Goal: Task Accomplishment & Management: Use online tool/utility

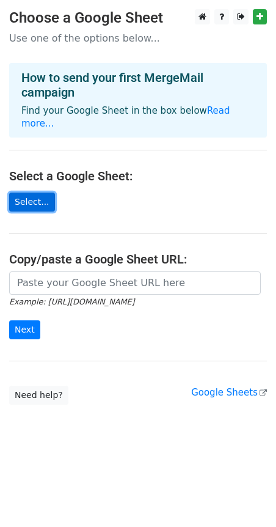
click at [28, 193] on link "Select..." at bounding box center [32, 202] width 46 height 19
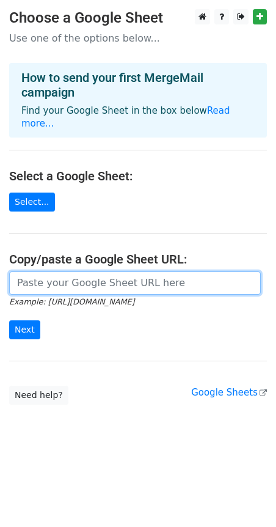
click at [167, 272] on input "url" at bounding box center [135, 283] width 252 height 23
paste input "https://docs.google.com/spreadsheets/d/15rI86AUsqTJIk3lqKalWj0_znM6ypSLiAARWJ9-…"
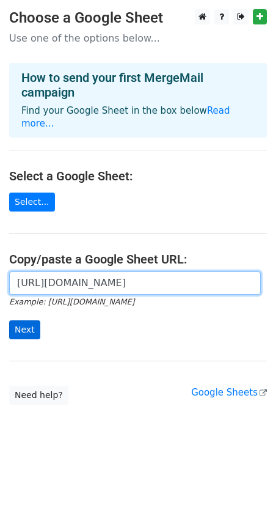
type input "https://docs.google.com/spreadsheets/d/15rI86AUsqTJIk3lqKalWj0_znM6ypSLiAARWJ9-…"
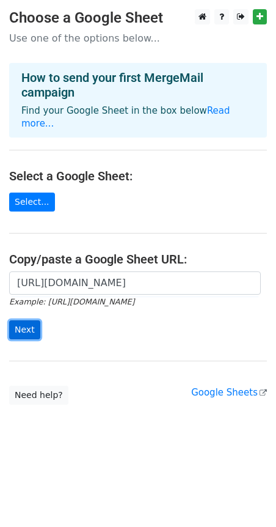
click at [25, 320] on input "Next" at bounding box center [24, 329] width 31 height 19
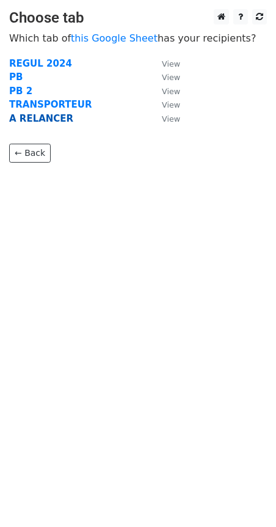
click at [43, 119] on strong "A RELANCER" at bounding box center [41, 118] width 64 height 11
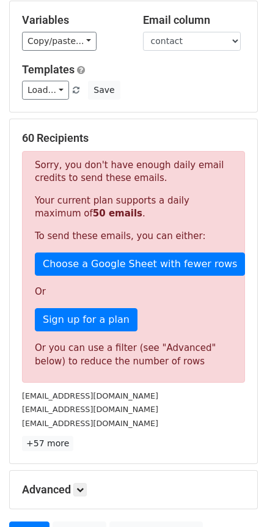
scroll to position [52, 0]
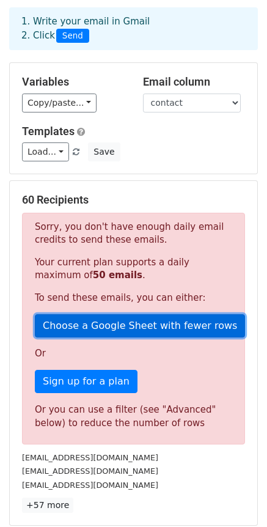
click at [147, 327] on link "Choose a Google Sheet with fewer rows" at bounding box center [140, 325] width 210 height 23
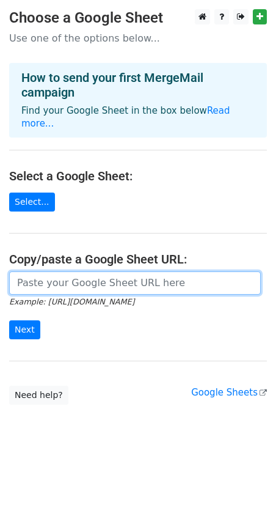
click at [50, 276] on input "url" at bounding box center [135, 283] width 252 height 23
paste input "POLICE Client Compagnie MOIS MANQUANT MAIL contact chargé de compte observation…"
type input "POLICE Client Compagnie MOIS MANQUANT MAIL contact chargé de compte observation…"
paste input "[URL][DOMAIN_NAME]"
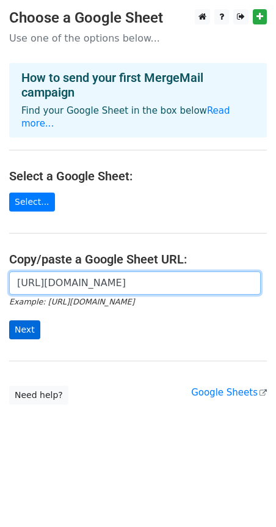
type input "https://docs.google.com/spreadsheets/d/15rI86AUsqTJIk3lqKalWj0_znM6ypSLiAARWJ9-…"
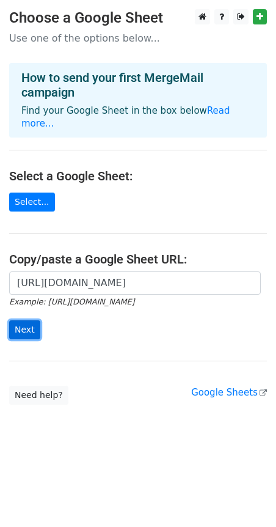
click at [21, 320] on input "Next" at bounding box center [24, 329] width 31 height 19
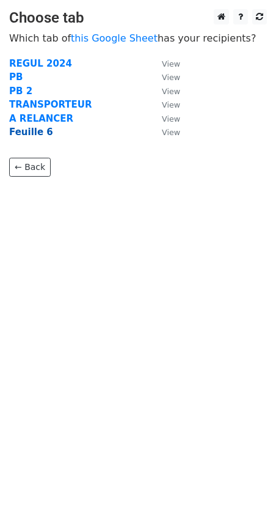
click at [35, 135] on strong "Feuille 6" at bounding box center [31, 132] width 44 height 11
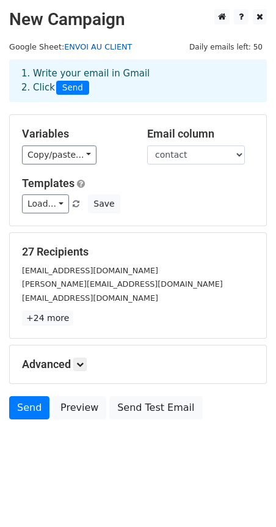
click at [95, 46] on link "ENVOI AU CLIENT" at bounding box center [98, 46] width 68 height 9
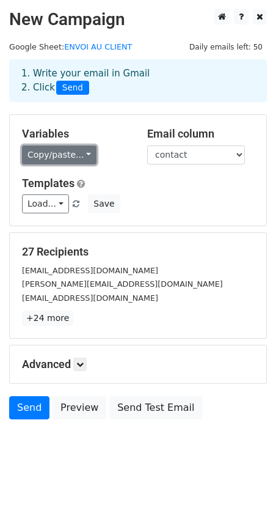
click at [78, 157] on link "Copy/paste..." at bounding box center [59, 155] width 75 height 19
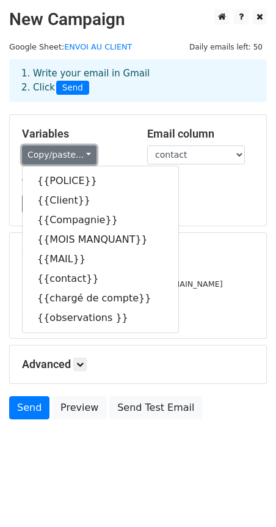
click at [78, 157] on link "Copy/paste..." at bounding box center [59, 155] width 75 height 19
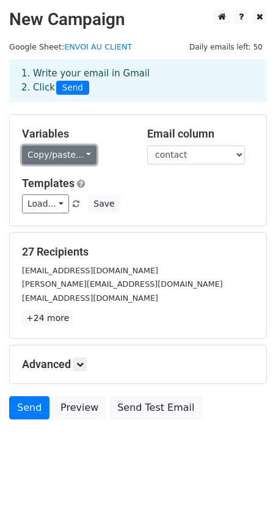
click at [78, 157] on link "Copy/paste..." at bounding box center [59, 155] width 75 height 19
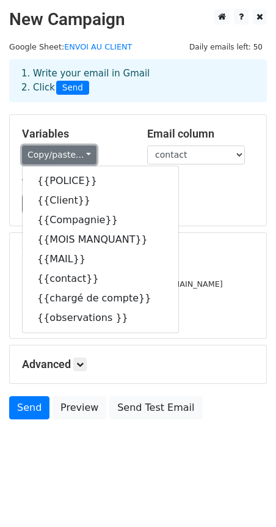
click at [78, 157] on link "Copy/paste..." at bounding box center [59, 155] width 75 height 19
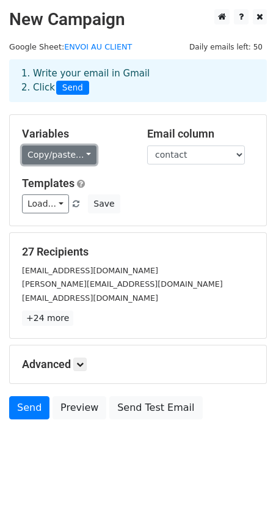
click at [77, 157] on link "Copy/paste..." at bounding box center [59, 155] width 75 height 19
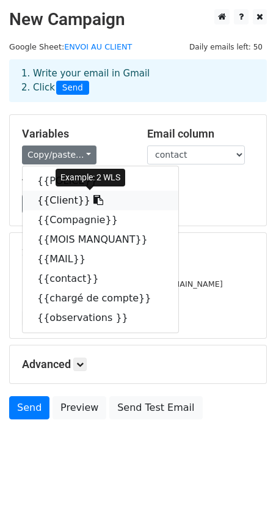
click at [56, 201] on link "{{Client}}" at bounding box center [101, 201] width 156 height 20
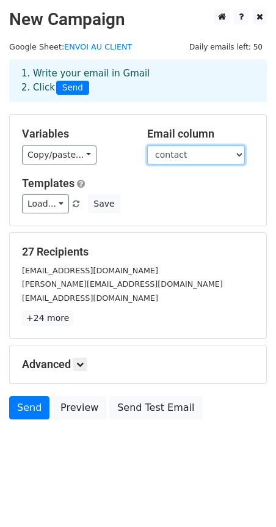
click at [243, 151] on select "POLICE Client Compagnie MOIS MANQUANT MAIL contact chargé de compte observations" at bounding box center [196, 155] width 98 height 19
click at [122, 224] on div "Variables Copy/paste... {{POLICE}} {{Client}} {{Compagnie}} {{MOIS MANQUANT}} {…" at bounding box center [138, 170] width 257 height 111
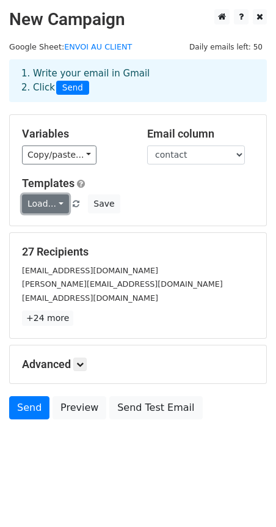
click at [54, 203] on link "Load..." at bounding box center [45, 203] width 47 height 19
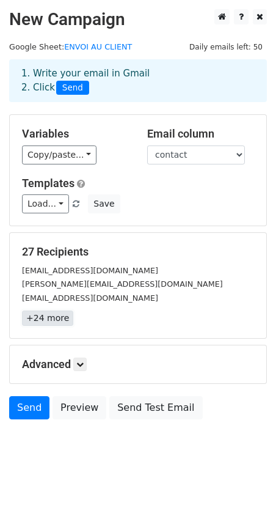
click at [50, 319] on link "+24 more" at bounding box center [47, 318] width 51 height 15
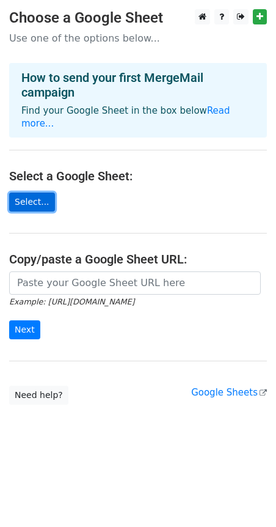
click at [34, 193] on link "Select..." at bounding box center [32, 202] width 46 height 19
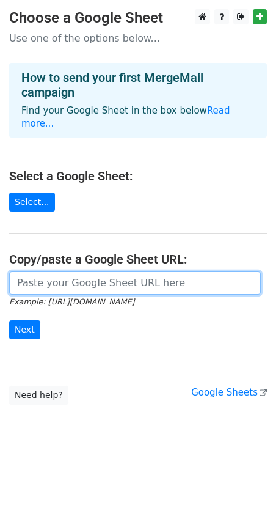
paste input "{{Client}}"
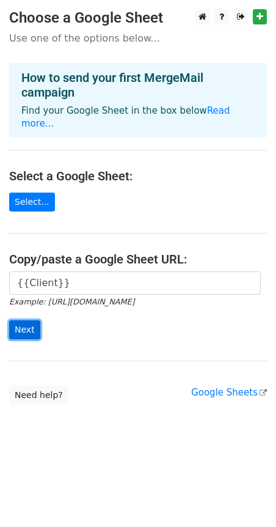
click at [18, 322] on input "Next" at bounding box center [24, 329] width 31 height 19
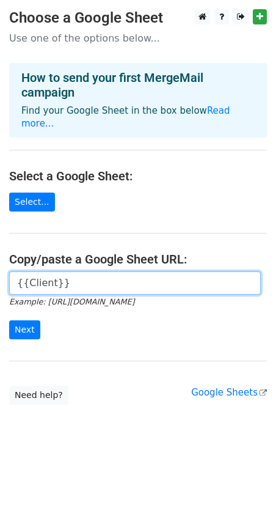
drag, startPoint x: 75, startPoint y: 271, endPoint x: -243, endPoint y: 229, distance: 320.2
click at [0, 229] on html "Choose a Google Sheet Use one of the options below... How to send your first Me…" at bounding box center [138, 263] width 276 height 527
paste input "https://docs.google.com/spreadsheets/d/15rI86AUsqTJIk3lqKalWj0_znM6ypSLiAARWJ9-…"
type input "https://docs.google.com/spreadsheets/d/15rI86AUsqTJIk3lqKalWj0_znM6ypSLiAARWJ9-…"
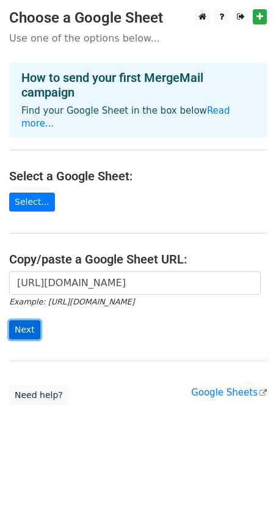
click at [14, 320] on input "Next" at bounding box center [24, 329] width 31 height 19
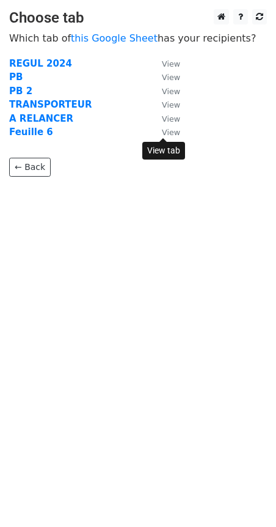
click at [165, 131] on small "View" at bounding box center [171, 132] width 18 height 9
click at [31, 128] on strong "Feuille 6" at bounding box center [31, 132] width 44 height 11
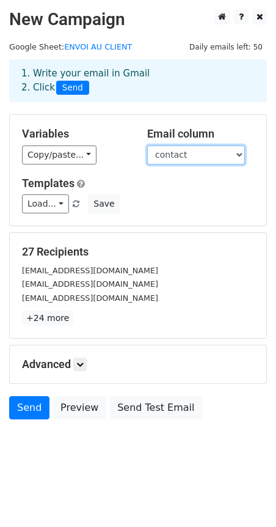
click at [191, 151] on select "POLICE Client Compagnie MOIS MANQUANT MAIL contact chargé de compte observations" at bounding box center [196, 155] width 98 height 19
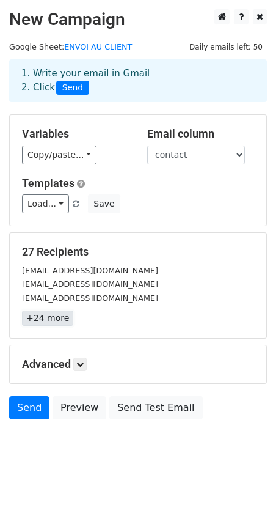
click at [54, 322] on link "+24 more" at bounding box center [47, 318] width 51 height 15
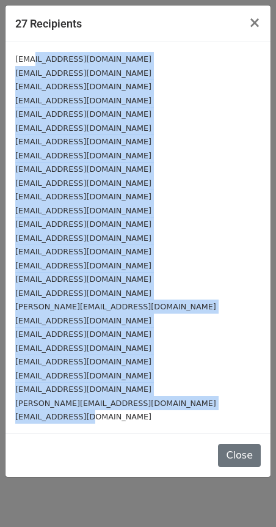
drag, startPoint x: 31, startPoint y: 59, endPoint x: 100, endPoint y: 431, distance: 378.3
click at [100, 428] on div "samira.loughaoui@2wls.net m.bannya@ab3s.ma m.foukad@phileval.com hakim-ajo@outl…" at bounding box center [138, 237] width 265 height 391
click at [101, 417] on div "[EMAIL_ADDRESS][DOMAIN_NAME]" at bounding box center [138, 417] width 246 height 14
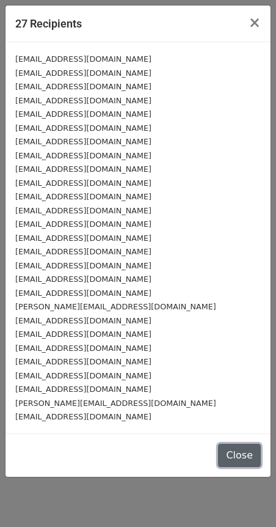
click at [255, 458] on button "Close" at bounding box center [239, 455] width 43 height 23
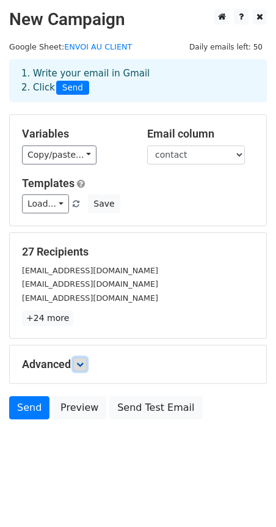
click at [78, 365] on link at bounding box center [79, 364] width 13 height 13
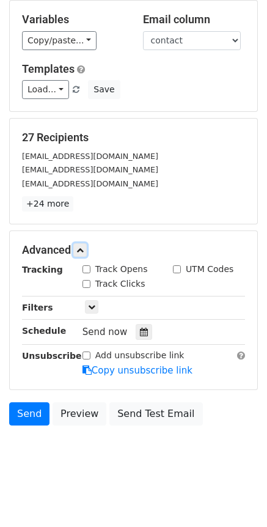
scroll to position [116, 0]
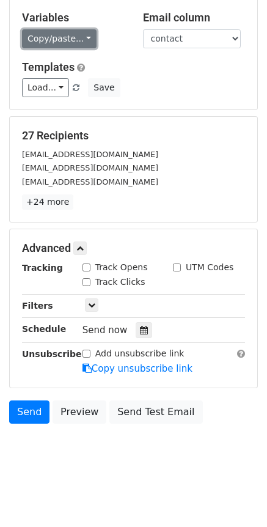
click at [59, 46] on link "Copy/paste..." at bounding box center [59, 38] width 75 height 19
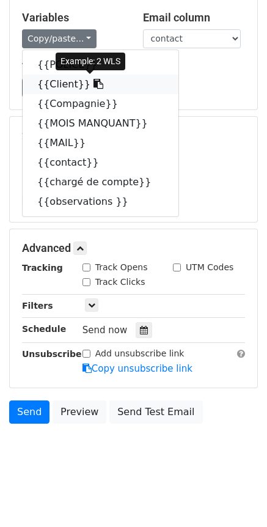
click at [42, 82] on link "{{Client}}" at bounding box center [101, 85] width 156 height 20
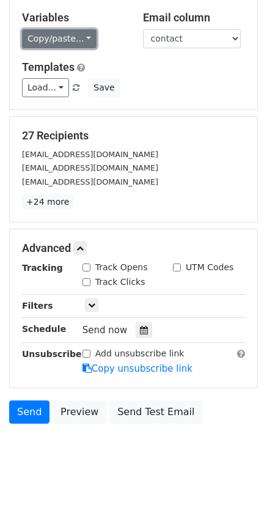
click at [57, 38] on link "Copy/paste..." at bounding box center [59, 38] width 75 height 19
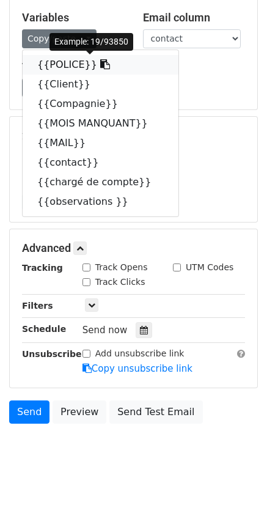
click at [63, 63] on link "{{POLICE}}" at bounding box center [101, 65] width 156 height 20
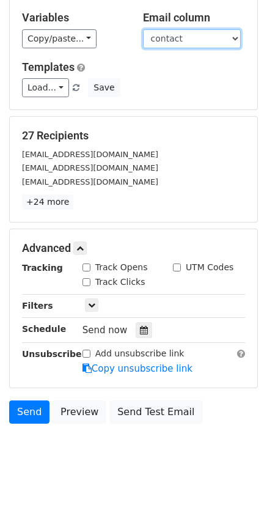
click at [164, 42] on select "POLICE Client Compagnie MOIS MANQUANT MAIL contact chargé de compte observations" at bounding box center [192, 38] width 98 height 19
click at [161, 42] on select "POLICE Client Compagnie MOIS MANQUANT MAIL contact chargé de compte observations" at bounding box center [192, 38] width 98 height 19
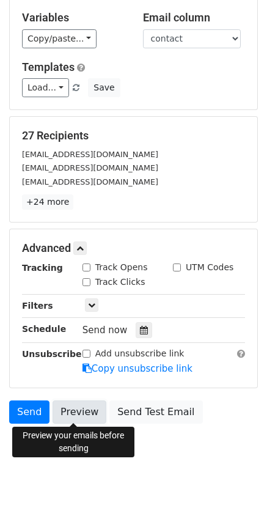
click at [86, 406] on link "Preview" at bounding box center [80, 412] width 54 height 23
click at [104, 471] on body "New Campaign Daily emails left: 50 Google Sheet: ENVOI AU CLIENT 1. Write your …" at bounding box center [133, 186] width 267 height 586
click at [77, 407] on link "Preview" at bounding box center [80, 412] width 54 height 23
click at [82, 421] on link "Preview" at bounding box center [80, 412] width 54 height 23
click at [62, 475] on body "New Campaign Daily emails left: 50 Google Sheet: ENVOI AU CLIENT 1. Write your …" at bounding box center [133, 186] width 267 height 586
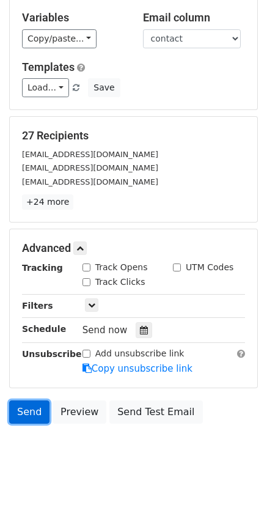
click at [29, 415] on link "Send" at bounding box center [29, 412] width 40 height 23
click at [36, 407] on link "Send" at bounding box center [29, 412] width 40 height 23
click at [25, 416] on link "Send" at bounding box center [29, 412] width 40 height 23
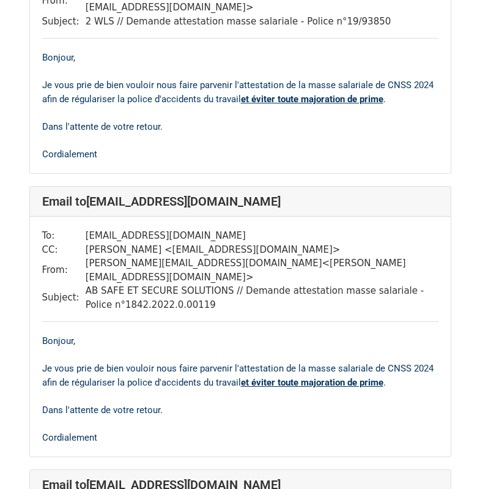
scroll to position [245, 0]
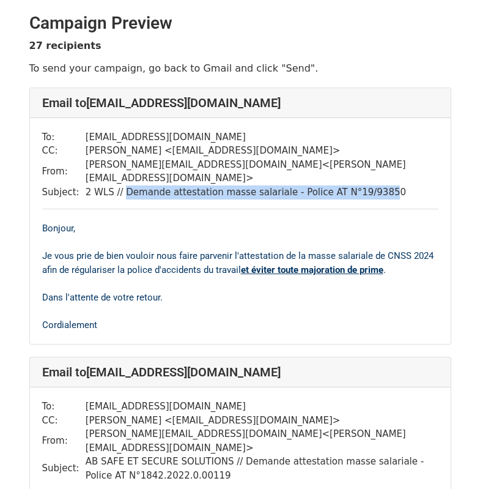
drag, startPoint x: 120, startPoint y: 180, endPoint x: 357, endPoint y: 178, distance: 237.3
click at [357, 185] on td "2 WLS // Demande attestation masse salariale - Police AT N°19/93850" at bounding box center [262, 192] width 353 height 14
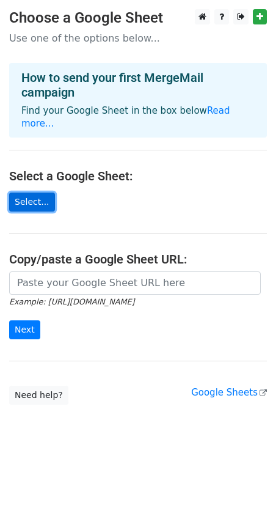
click at [18, 193] on link "Select..." at bounding box center [32, 202] width 46 height 19
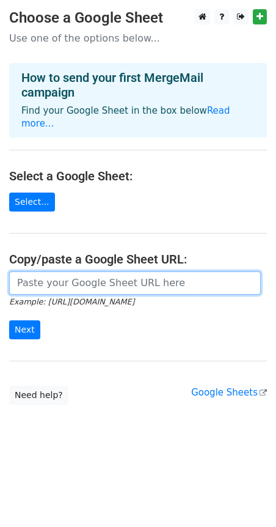
drag, startPoint x: 148, startPoint y: 270, endPoint x: 160, endPoint y: 273, distance: 12.0
click at [148, 272] on input "url" at bounding box center [135, 283] width 252 height 23
click at [172, 276] on input "url" at bounding box center [135, 283] width 252 height 23
paste input "https://docs.google.com/spreadsheets/d/15rI86AUsqTJIk3lqKalWj0_znM6ypSLiAARWJ9-…"
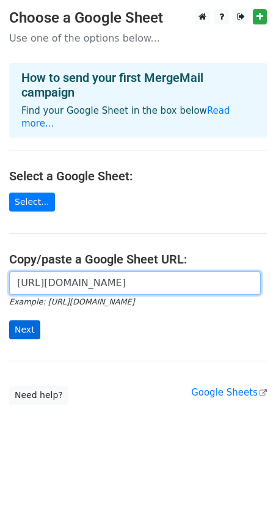
type input "https://docs.google.com/spreadsheets/d/15rI86AUsqTJIk3lqKalWj0_znM6ypSLiAARWJ9-…"
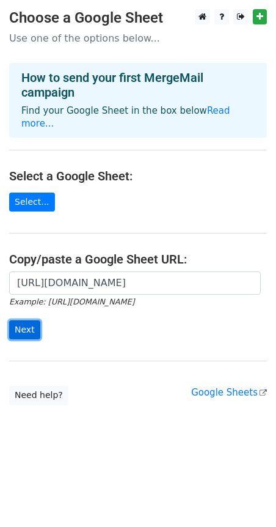
click at [12, 320] on input "Next" at bounding box center [24, 329] width 31 height 19
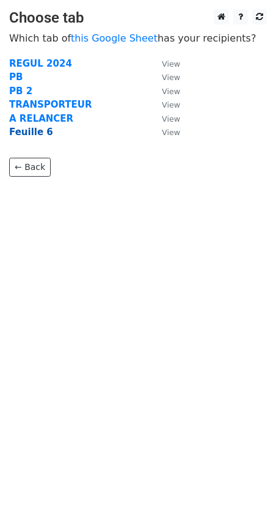
click at [21, 137] on strong "Feuille 6" at bounding box center [31, 132] width 44 height 11
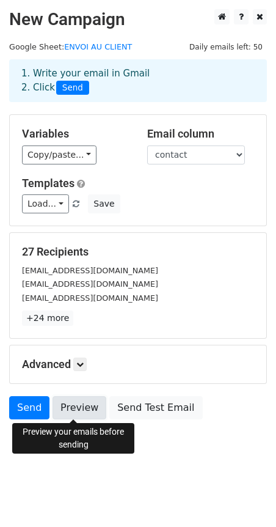
click at [81, 408] on link "Preview" at bounding box center [80, 407] width 54 height 23
click at [82, 367] on icon at bounding box center [79, 364] width 7 height 7
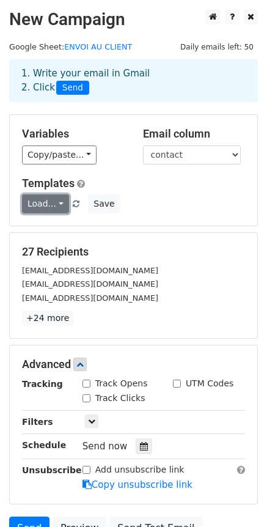
click at [58, 205] on link "Load..." at bounding box center [45, 203] width 47 height 19
click at [51, 198] on link "Load..." at bounding box center [45, 203] width 47 height 19
click at [155, 221] on div "Variables Copy/paste... {{POLICE}} {{Client}} {{Compagnie}} {{MOIS MANQUANT}} {…" at bounding box center [134, 170] width 248 height 111
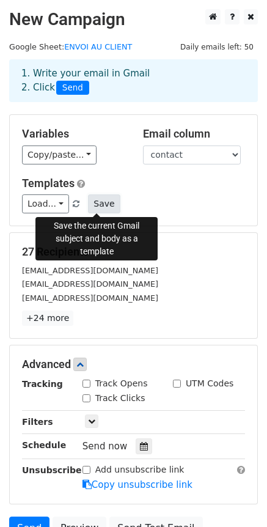
click at [104, 206] on button "Save" at bounding box center [104, 203] width 32 height 19
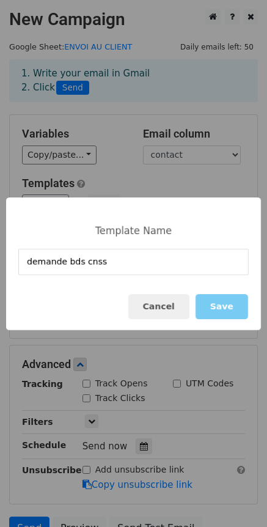
type input "demande bds cnss"
click at [215, 308] on button "Save" at bounding box center [222, 306] width 53 height 25
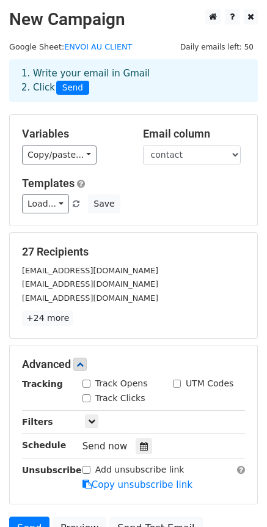
scroll to position [116, 0]
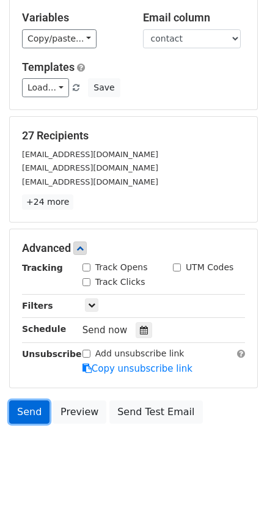
click at [30, 410] on link "Send" at bounding box center [29, 412] width 40 height 23
click at [33, 416] on link "Send" at bounding box center [29, 412] width 40 height 23
click at [127, 472] on body "New Campaign Daily emails left: 50 Google Sheet: ENVOI AU CLIENT 1. Write your …" at bounding box center [133, 186] width 267 height 586
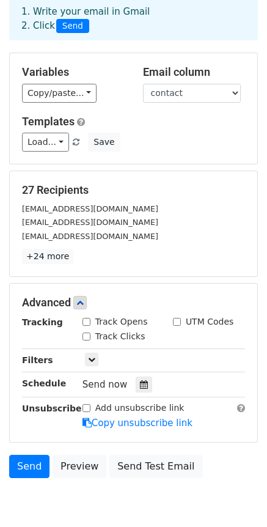
scroll to position [0, 0]
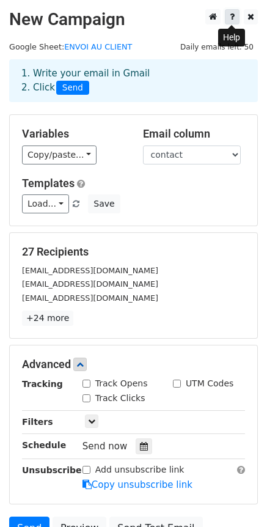
click at [237, 17] on link at bounding box center [232, 16] width 15 height 15
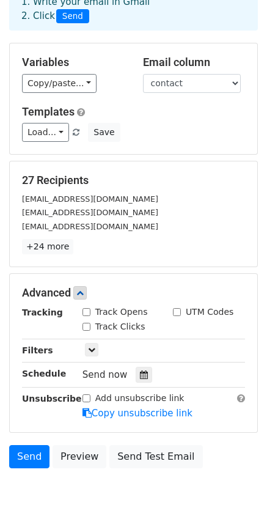
scroll to position [116, 0]
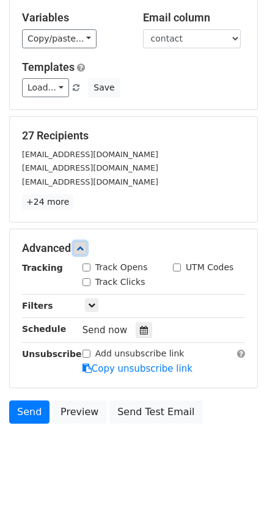
click at [84, 249] on icon at bounding box center [79, 248] width 7 height 7
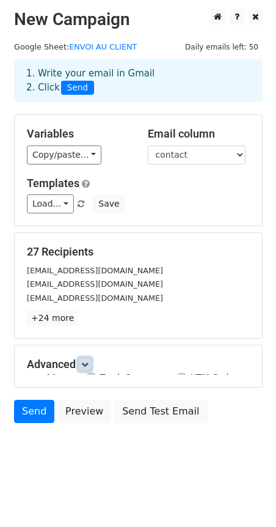
scroll to position [0, 0]
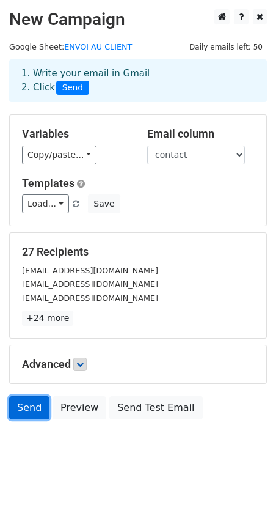
click at [34, 415] on link "Send" at bounding box center [29, 407] width 40 height 23
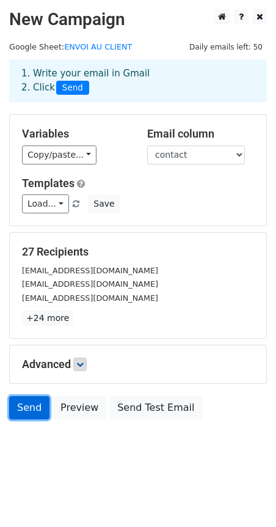
click at [34, 415] on link "Send" at bounding box center [29, 407] width 40 height 23
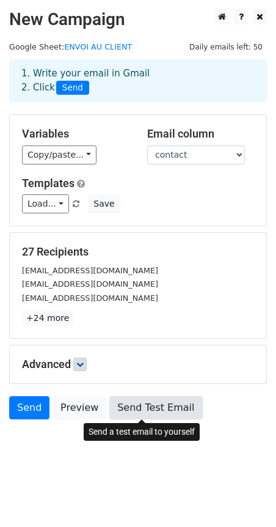
click at [121, 402] on link "Send Test Email" at bounding box center [155, 407] width 93 height 23
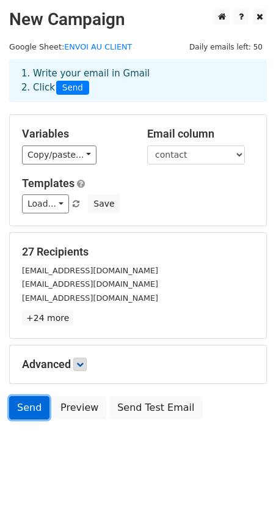
click at [16, 408] on link "Send" at bounding box center [29, 407] width 40 height 23
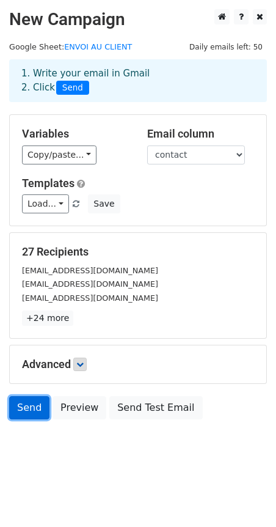
click at [16, 408] on link "Send" at bounding box center [29, 407] width 40 height 23
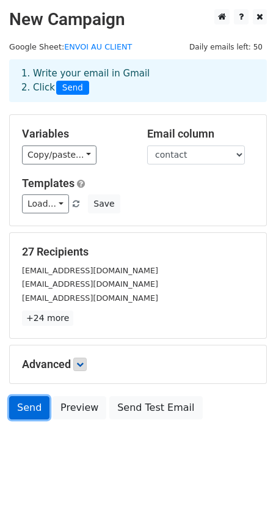
click at [16, 408] on link "Send" at bounding box center [29, 407] width 40 height 23
click at [15, 408] on link "Send" at bounding box center [29, 407] width 40 height 23
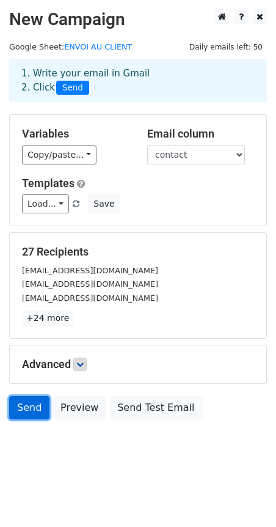
click at [15, 408] on link "Send" at bounding box center [29, 407] width 40 height 23
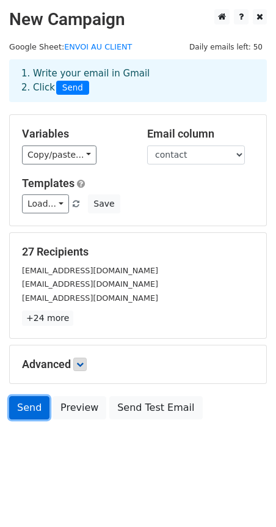
click at [15, 408] on link "Send" at bounding box center [29, 407] width 40 height 23
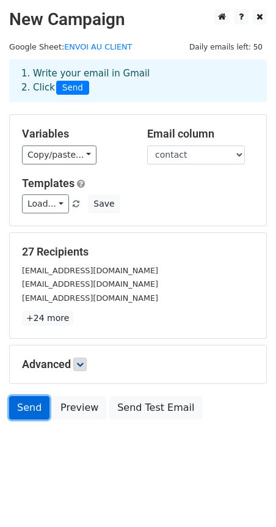
click at [15, 408] on link "Send" at bounding box center [29, 407] width 40 height 23
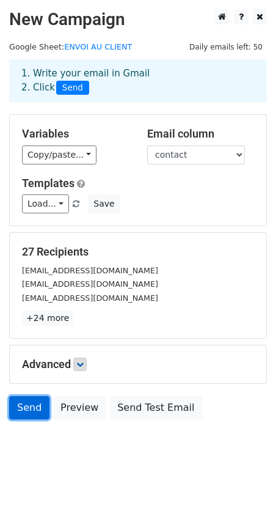
click at [15, 408] on link "Send" at bounding box center [29, 407] width 40 height 23
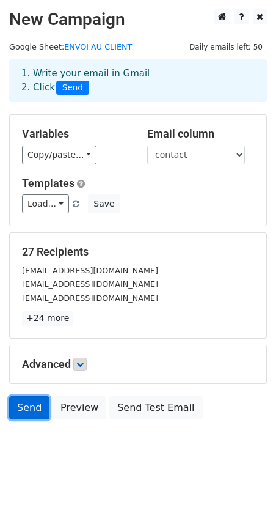
click at [15, 408] on link "Send" at bounding box center [29, 407] width 40 height 23
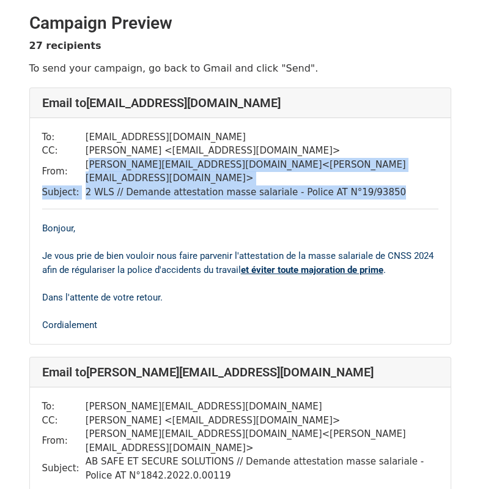
drag, startPoint x: 86, startPoint y: 169, endPoint x: 379, endPoint y: 186, distance: 292.8
click at [379, 186] on div "To: [EMAIL_ADDRESS][DOMAIN_NAME] CC: [PERSON_NAME] < [EMAIL_ADDRESS][DOMAIN_NAM…" at bounding box center [240, 231] width 421 height 226
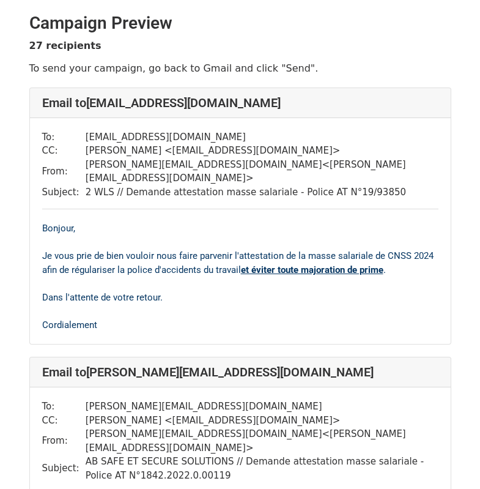
click at [379, 186] on div "To: [EMAIL_ADDRESS][DOMAIN_NAME] CC: [PERSON_NAME] < [EMAIL_ADDRESS][DOMAIN_NAM…" at bounding box center [240, 231] width 421 height 226
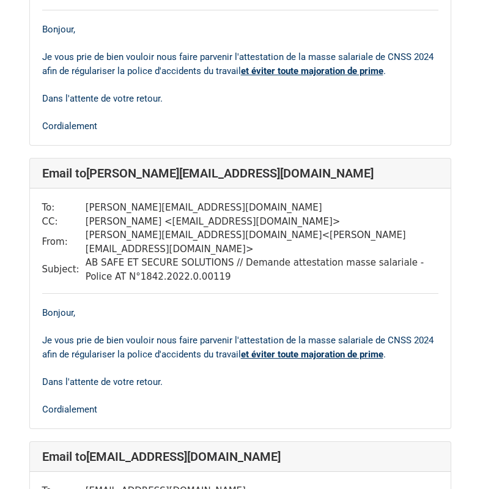
scroll to position [306, 0]
